Goal: Information Seeking & Learning: Check status

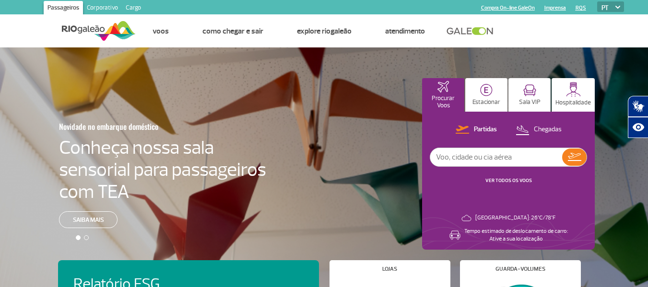
click at [16, 35] on header "Passageiros Corporativo Cargo Compra On-line GaleOn Imprensa RQS PT ENG ESP Pág…" at bounding box center [324, 23] width 648 height 47
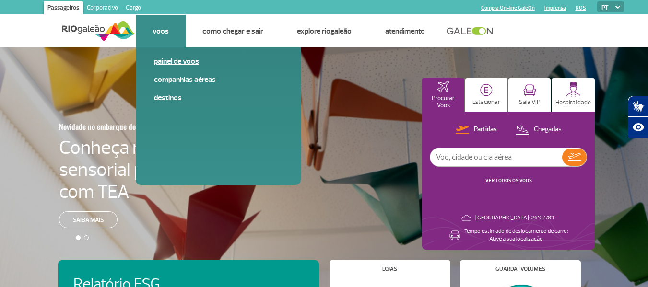
click at [163, 59] on link "Painel de voos" at bounding box center [218, 61] width 129 height 11
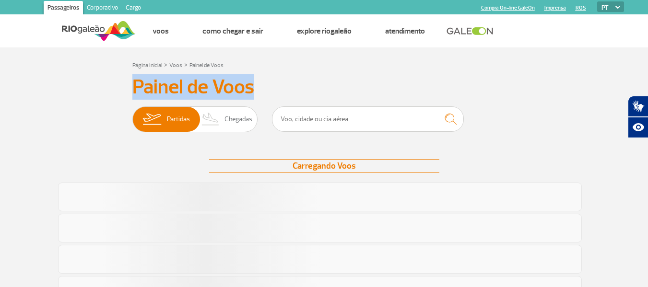
drag, startPoint x: 127, startPoint y: 77, endPoint x: 259, endPoint y: 85, distance: 132.2
click at [259, 85] on h3 "Painel de Voos" at bounding box center [324, 87] width 384 height 24
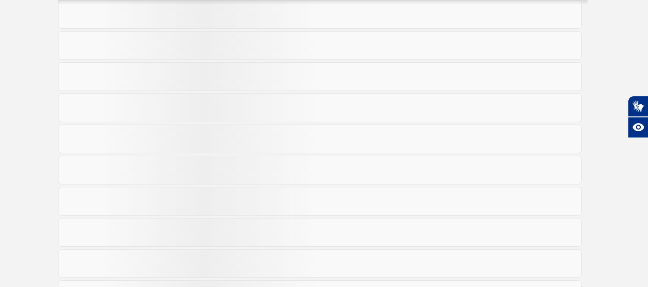
scroll to position [251, 0]
